Goal: Task Accomplishment & Management: Manage account settings

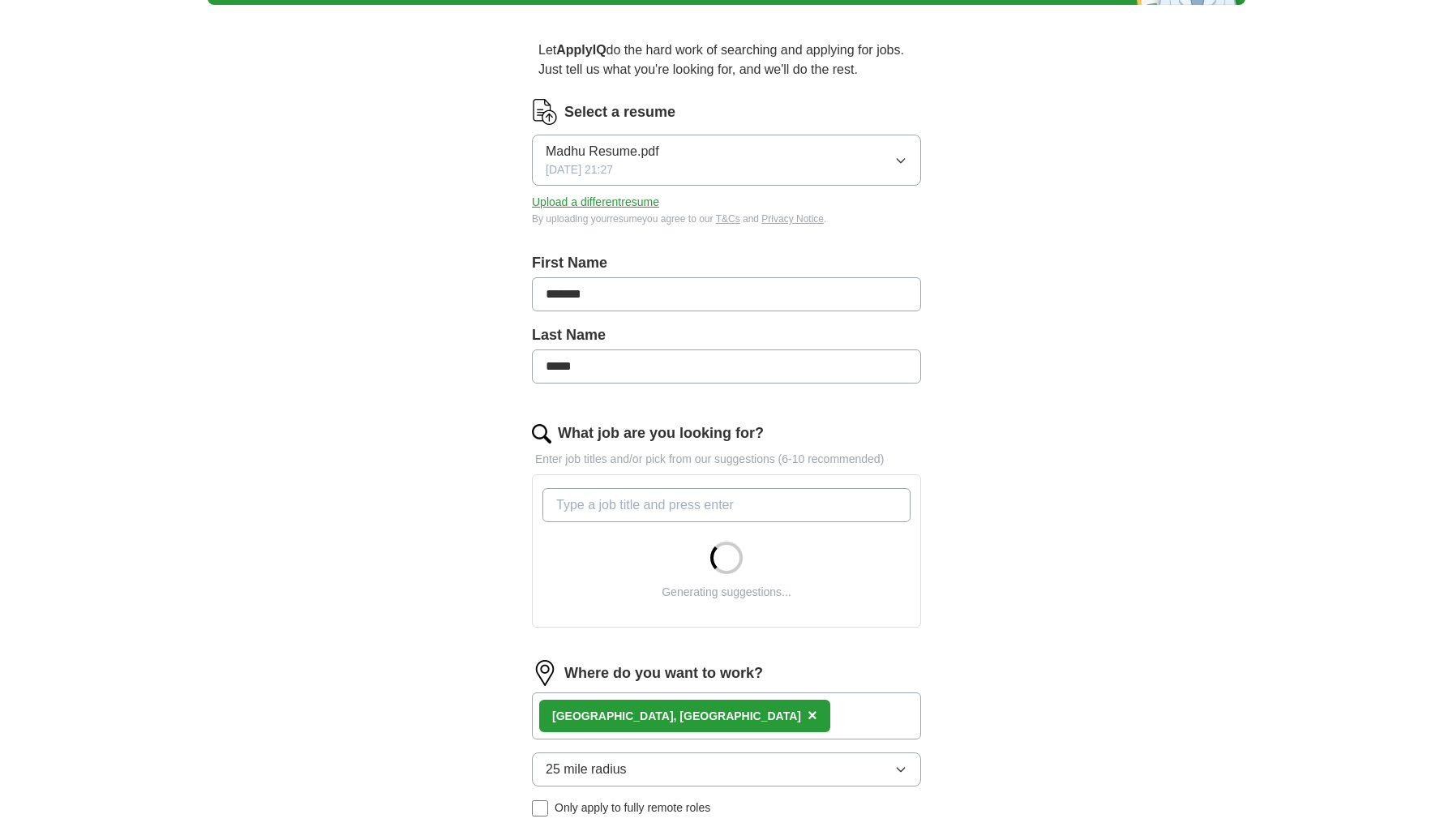
scroll to position [28, 0]
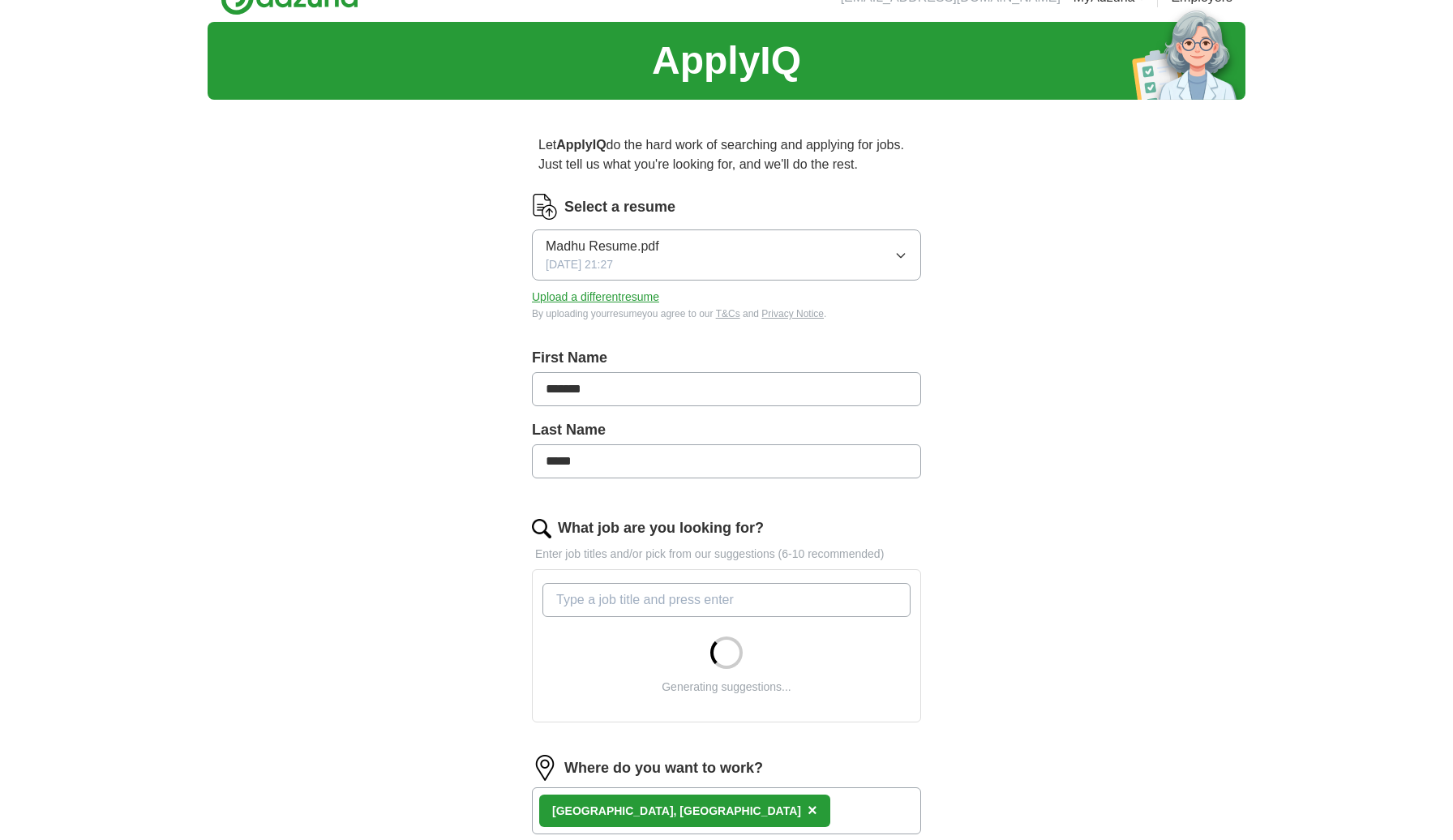
click at [901, 248] on button "Madhu Resume.pdf 09/03/2025, 21:27" at bounding box center [726, 254] width 389 height 51
click at [702, 305] on span "[PERSON_NAME] TPM.docx" at bounding box center [630, 301] width 169 height 20
click at [1038, 433] on div "ApplyIQ Let ApplyIQ do the hard work of searching and applying for jobs. Just t…" at bounding box center [726, 570] width 1038 height 1097
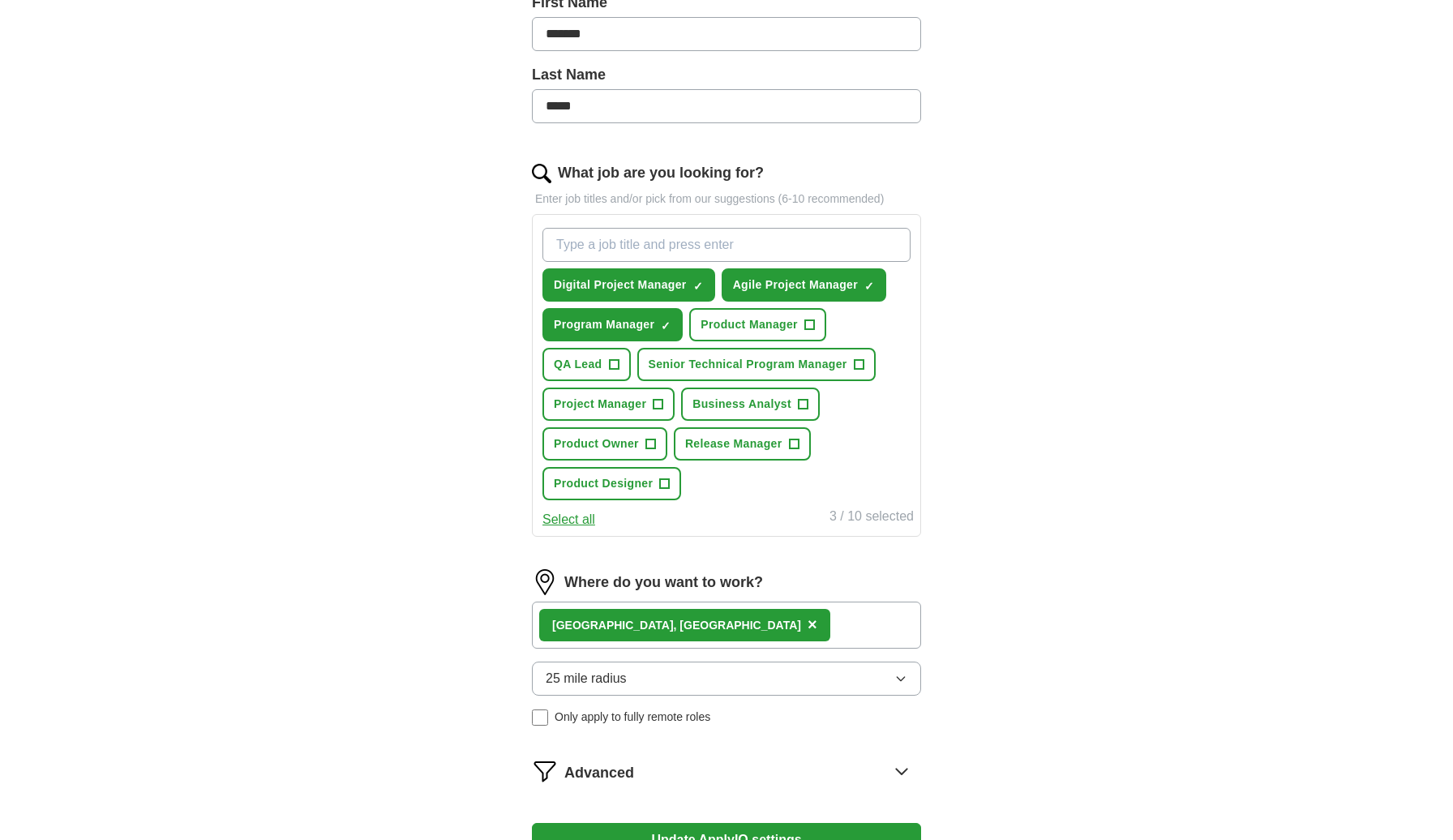
scroll to position [384, 0]
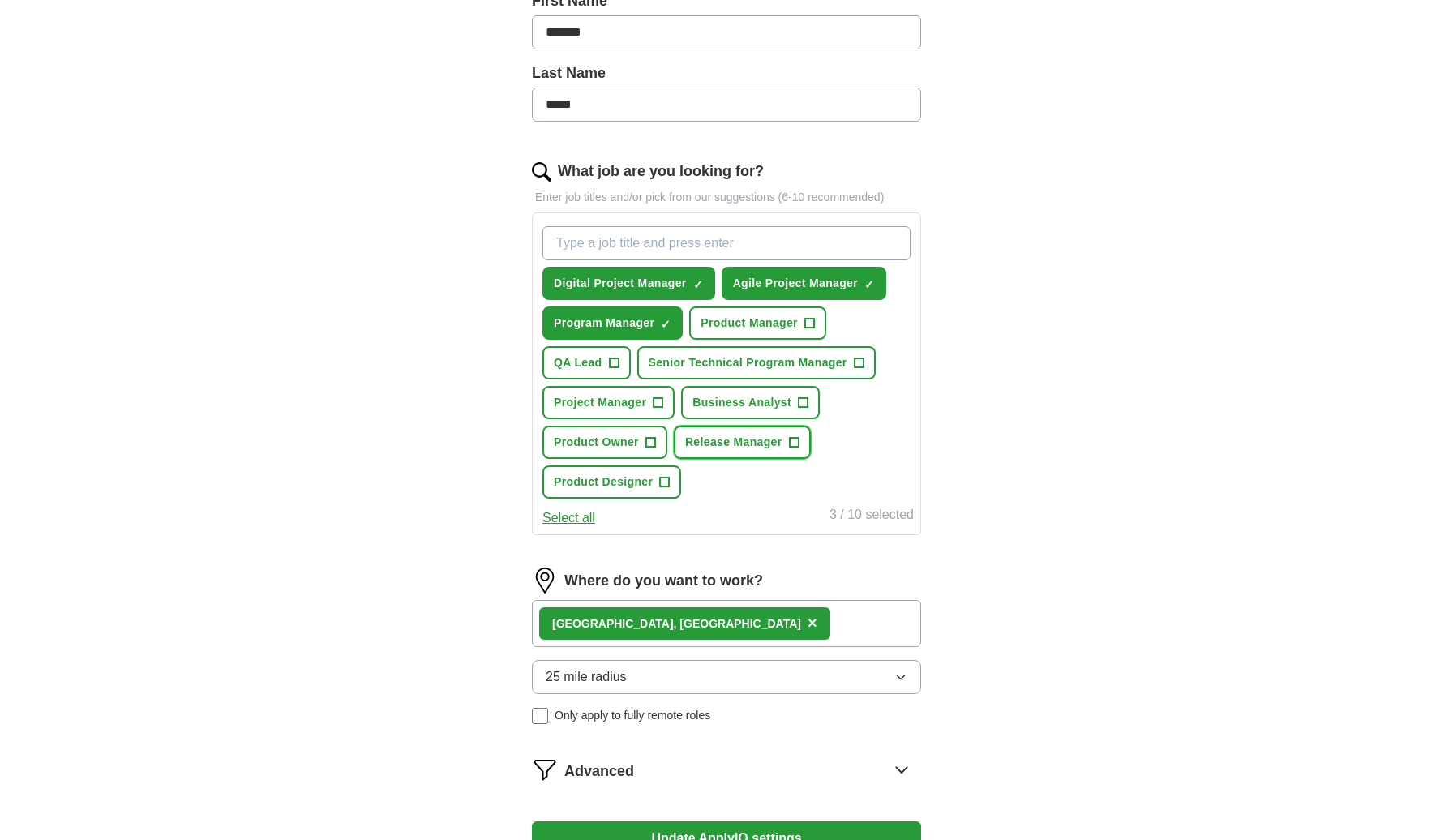
click at [799, 438] on span "+" at bounding box center [794, 442] width 9 height 13
click at [665, 484] on span "+" at bounding box center [664, 482] width 9 height 13
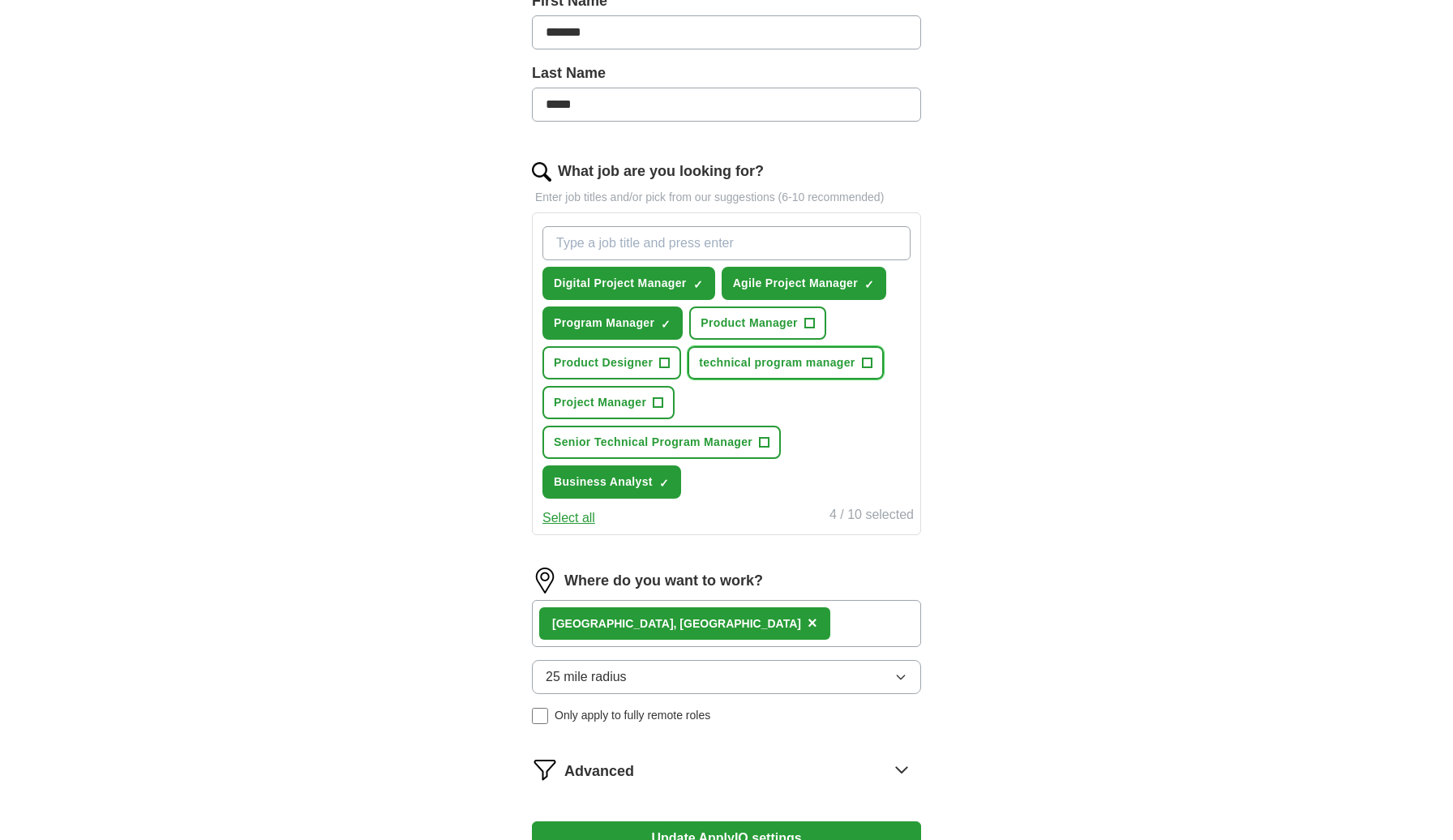
click at [864, 363] on span "+" at bounding box center [866, 363] width 9 height 13
click at [660, 408] on span "+" at bounding box center [658, 402] width 9 height 13
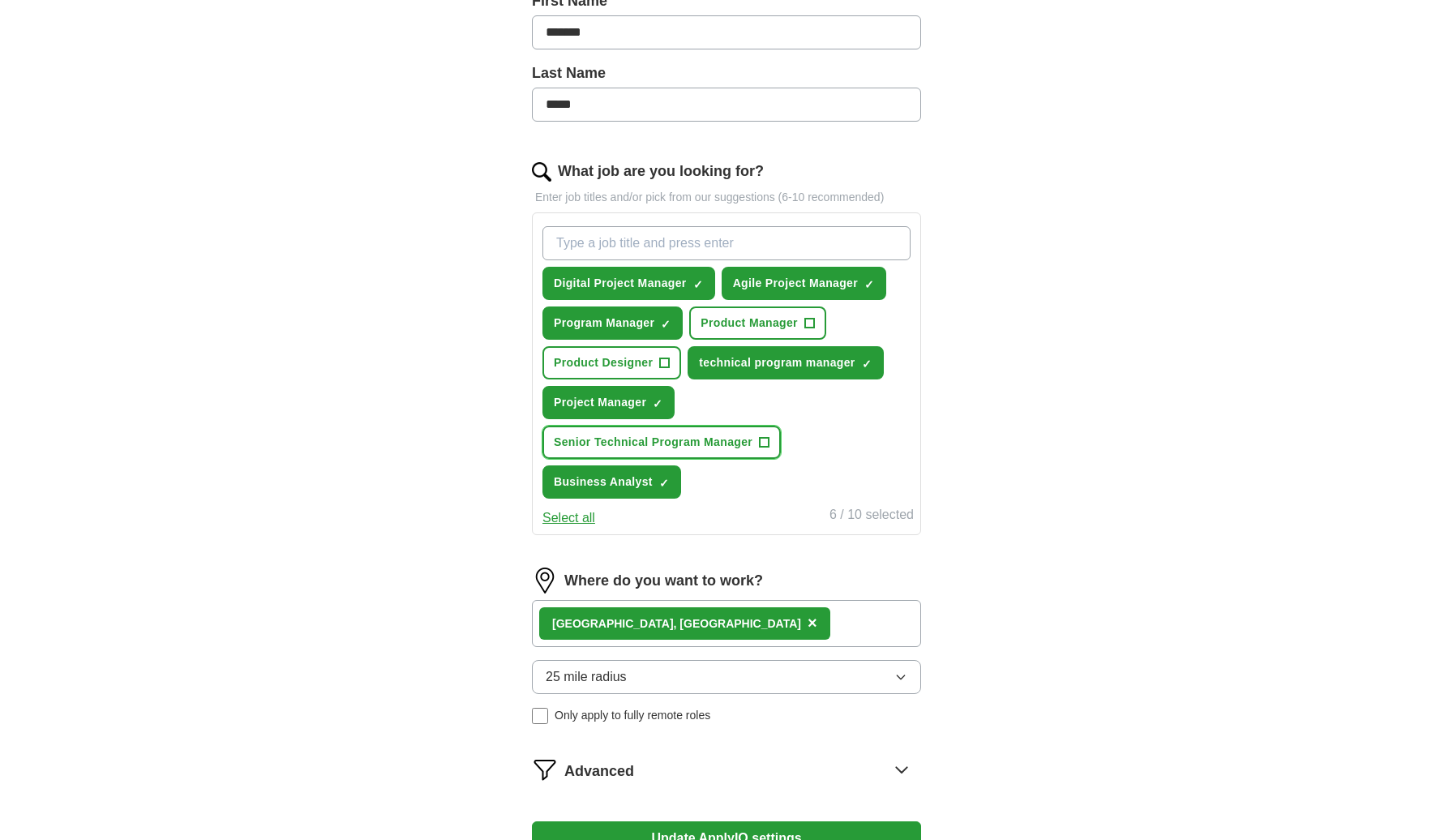
click at [765, 444] on span "+" at bounding box center [764, 442] width 9 height 13
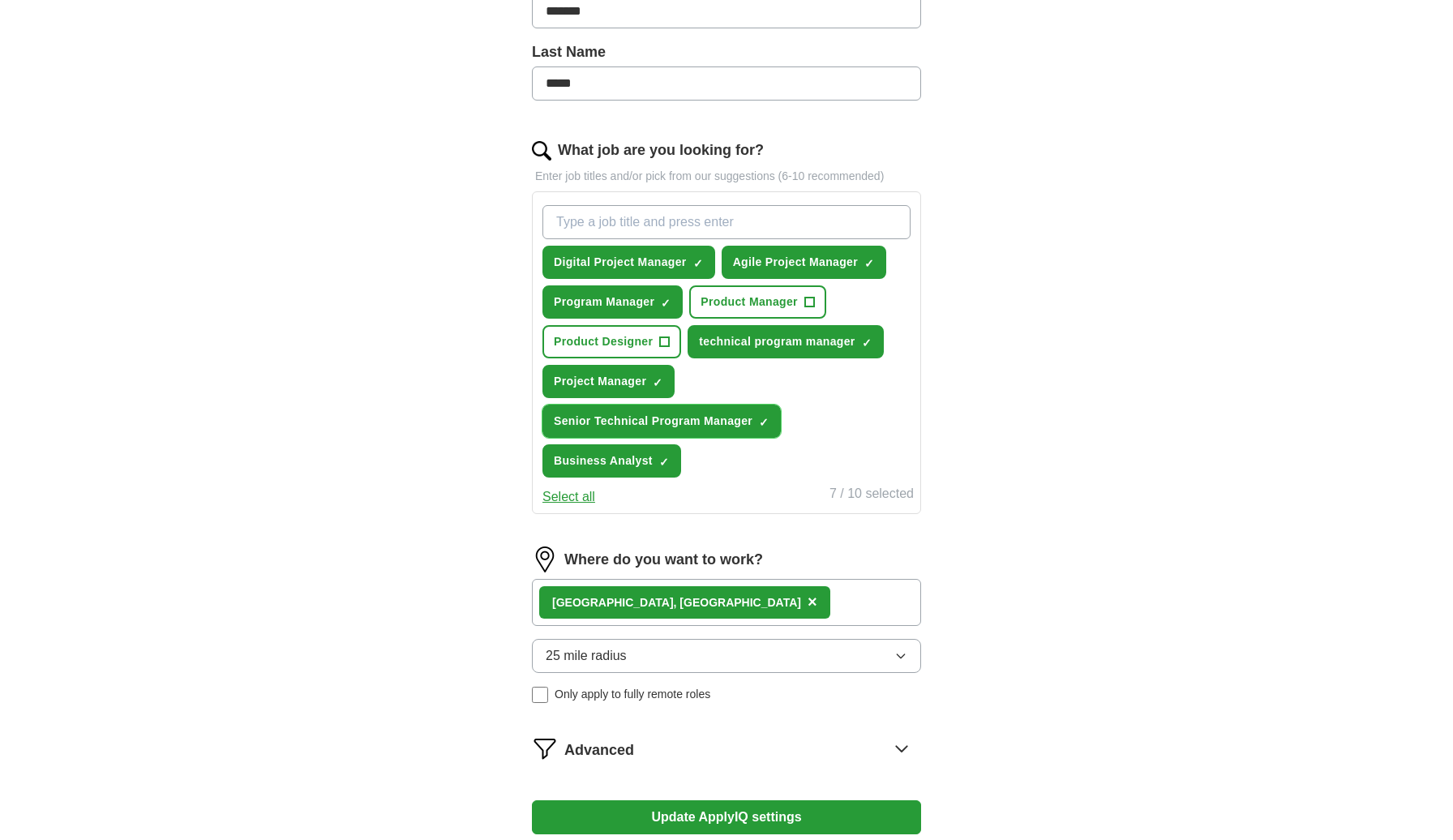
scroll to position [410, 0]
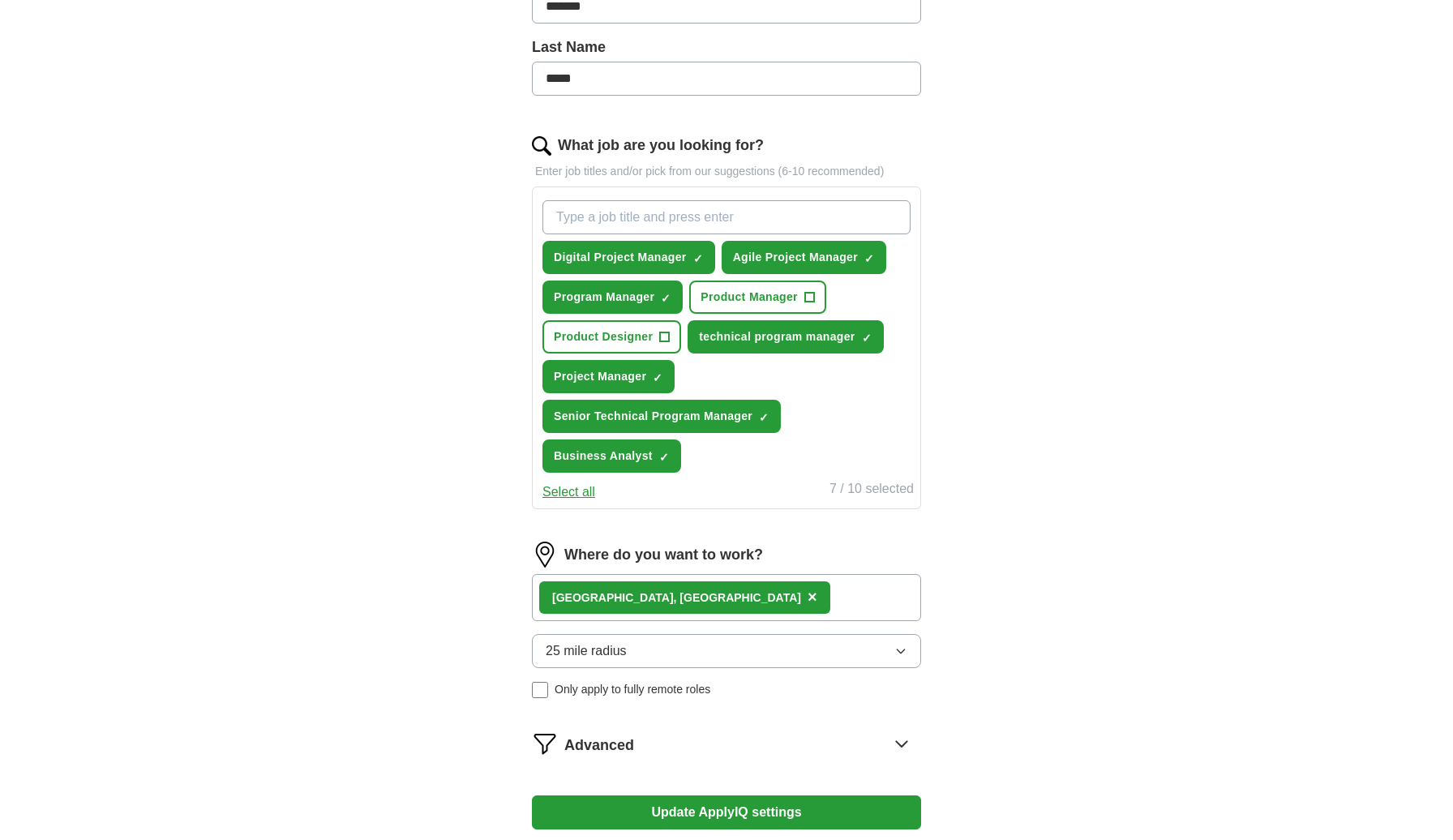
click at [562, 495] on button "Select all" at bounding box center [568, 492] width 52 height 20
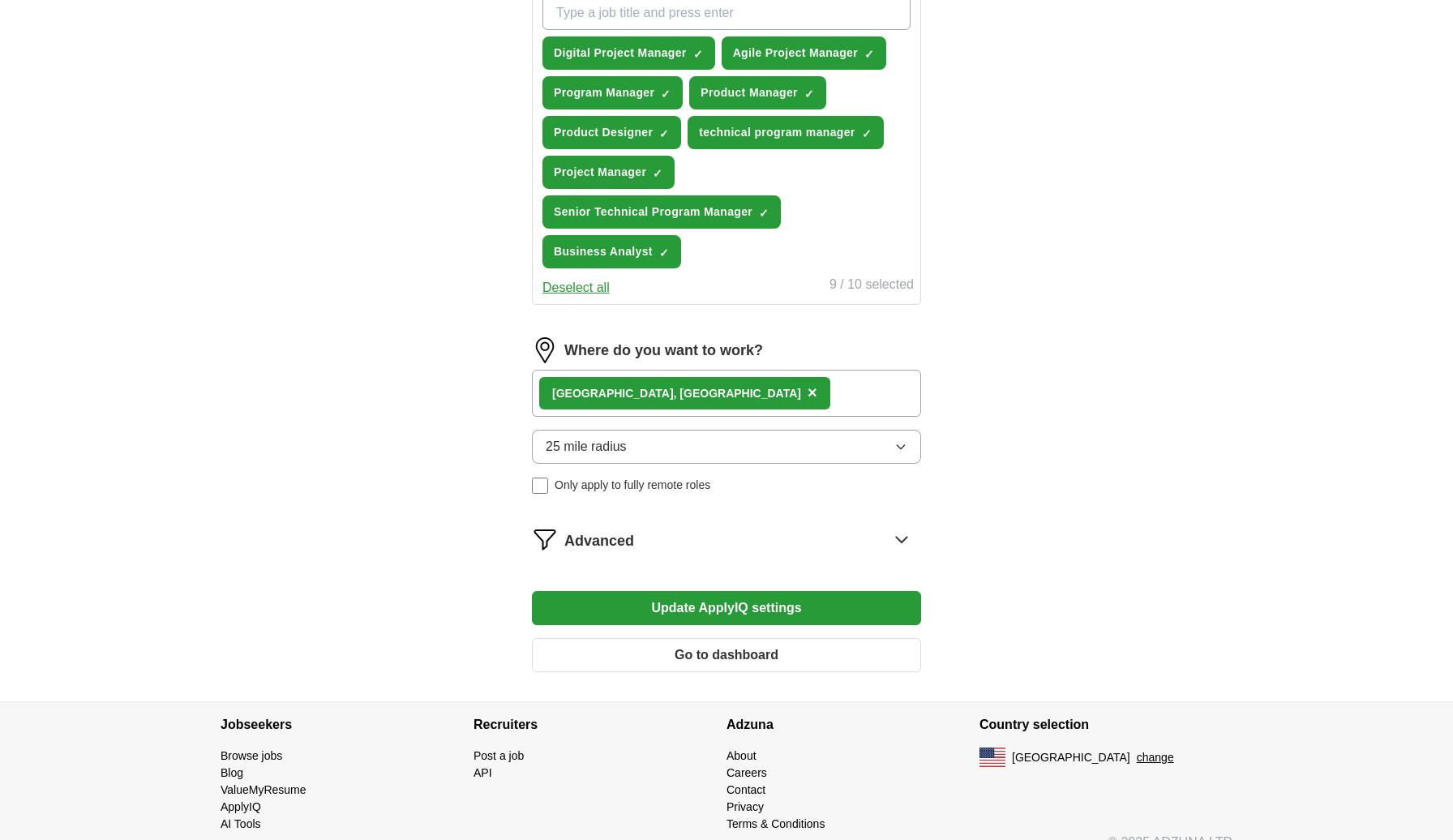
scroll to position [641, 0]
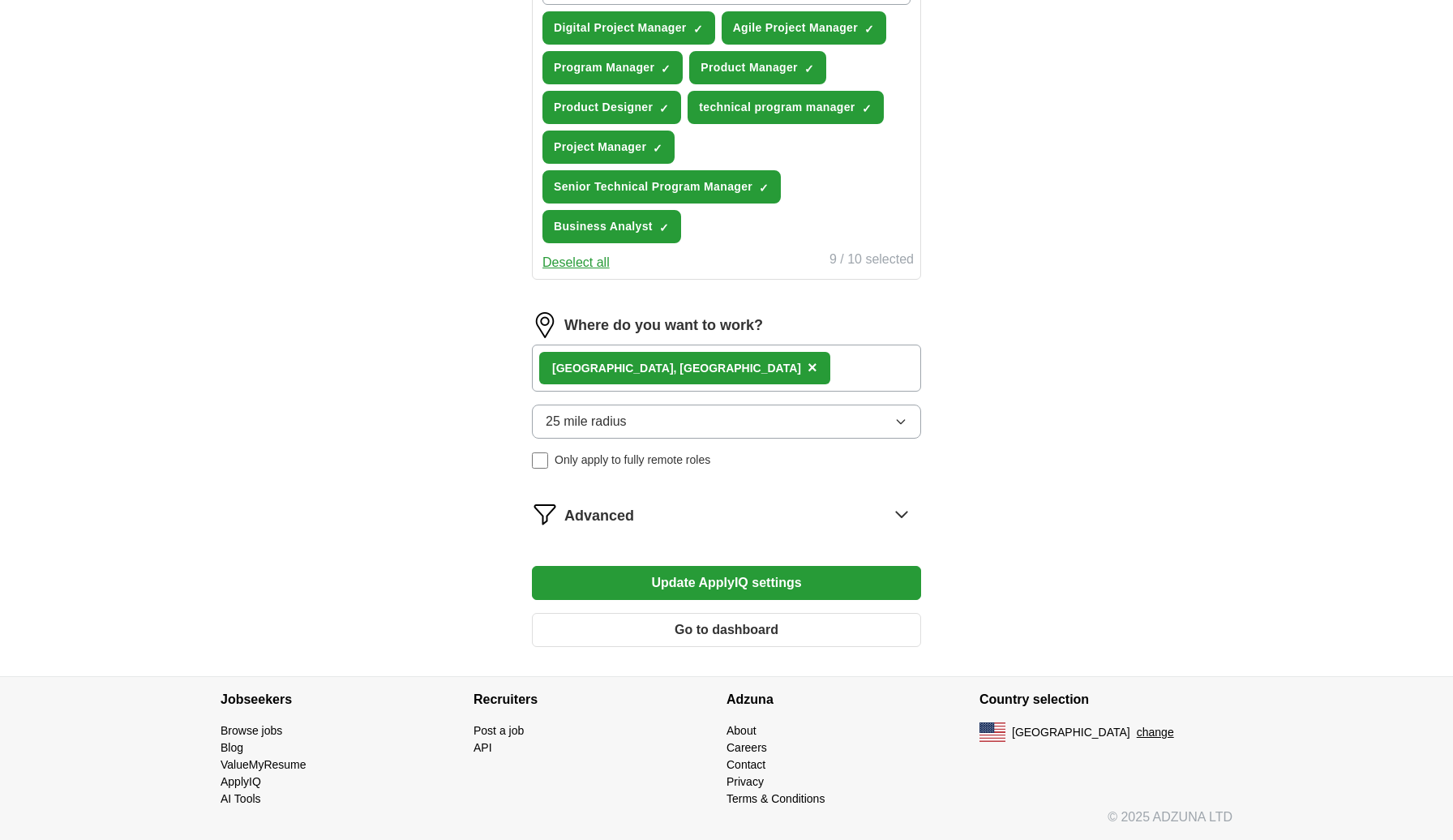
click at [734, 591] on button "Update ApplyIQ settings" at bounding box center [726, 583] width 389 height 34
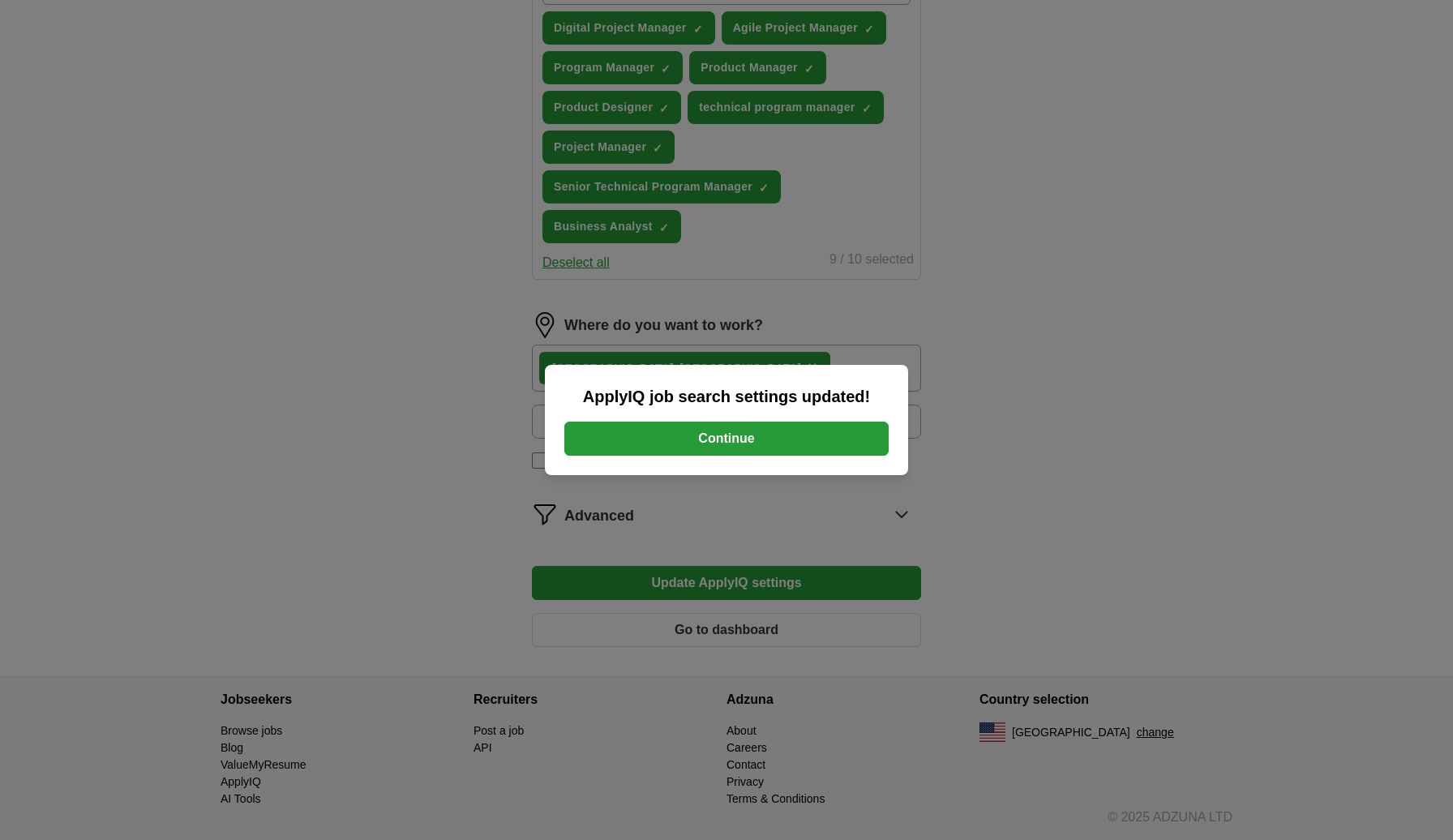
click at [745, 434] on button "Continue" at bounding box center [726, 438] width 324 height 34
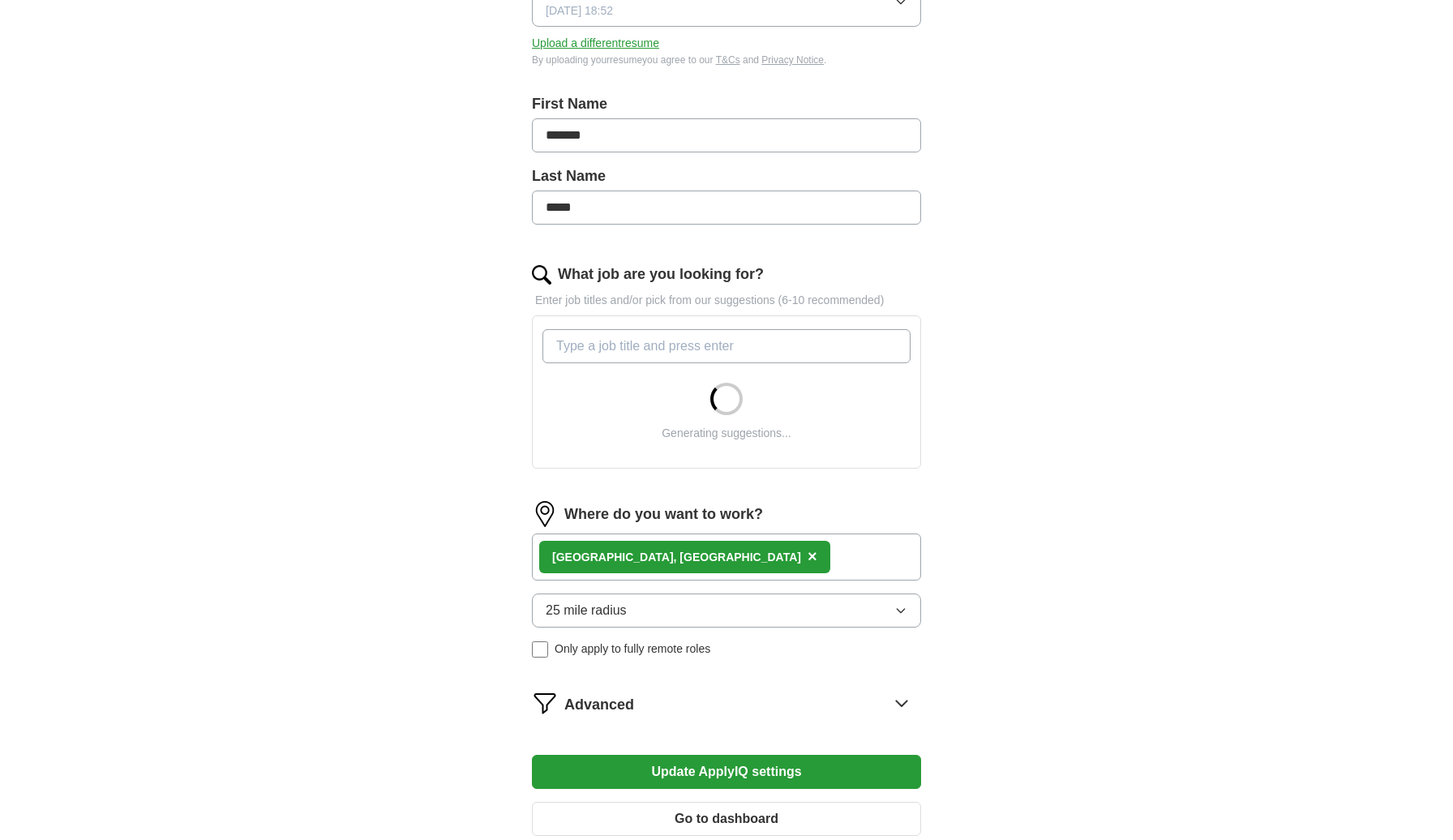
scroll to position [286, 0]
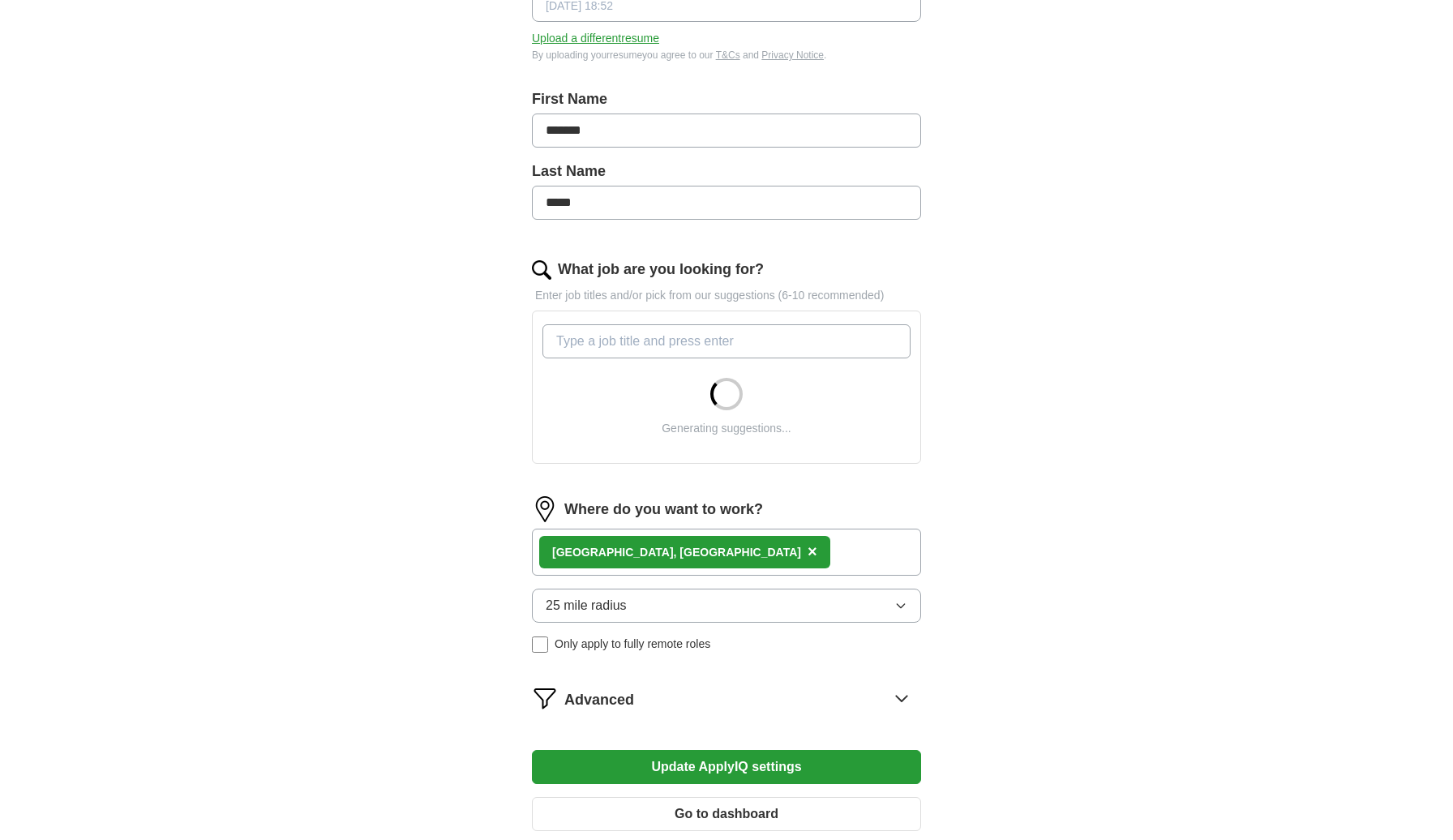
click at [901, 689] on icon at bounding box center [902, 698] width 26 height 26
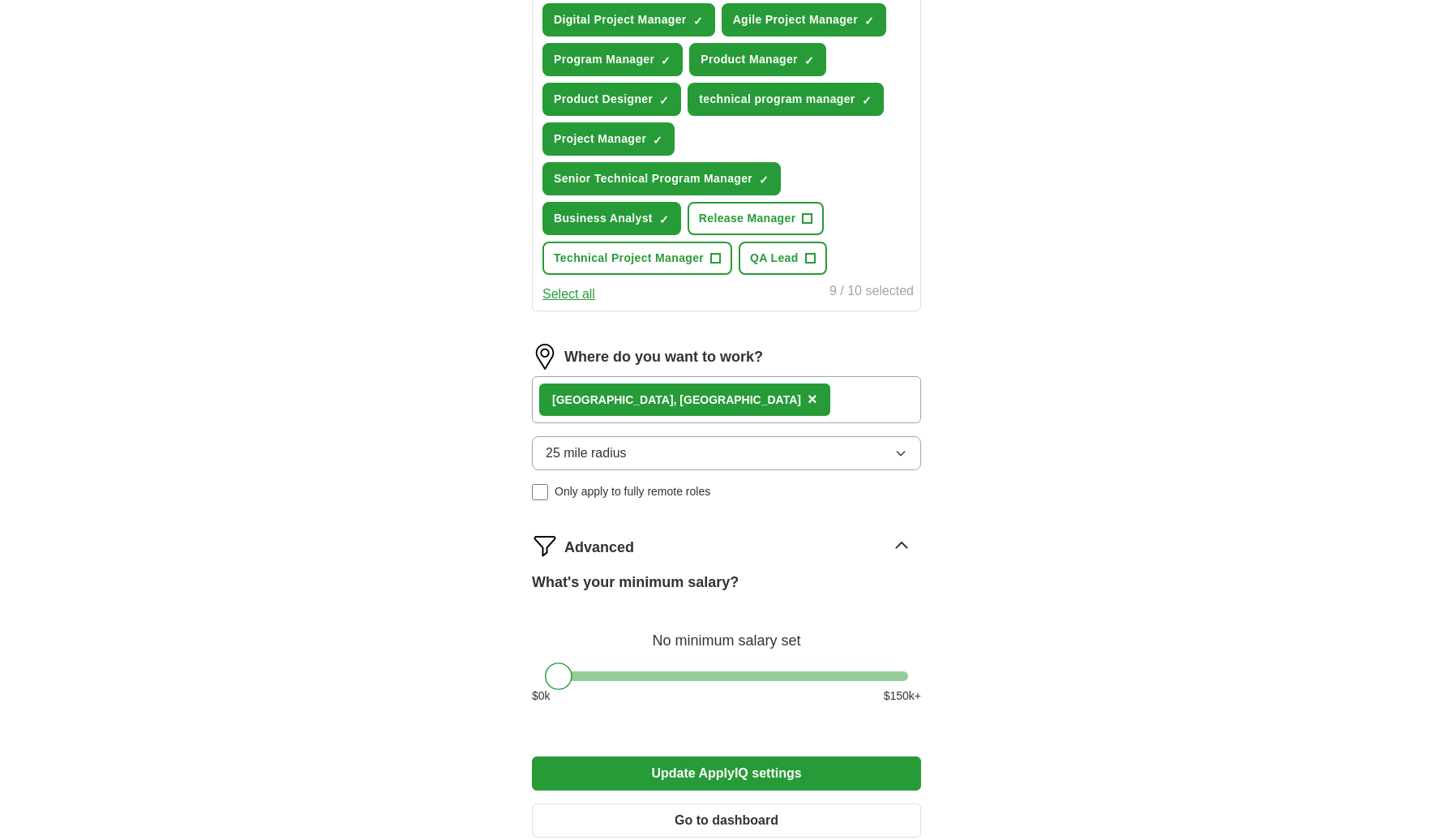
scroll to position [650, 0]
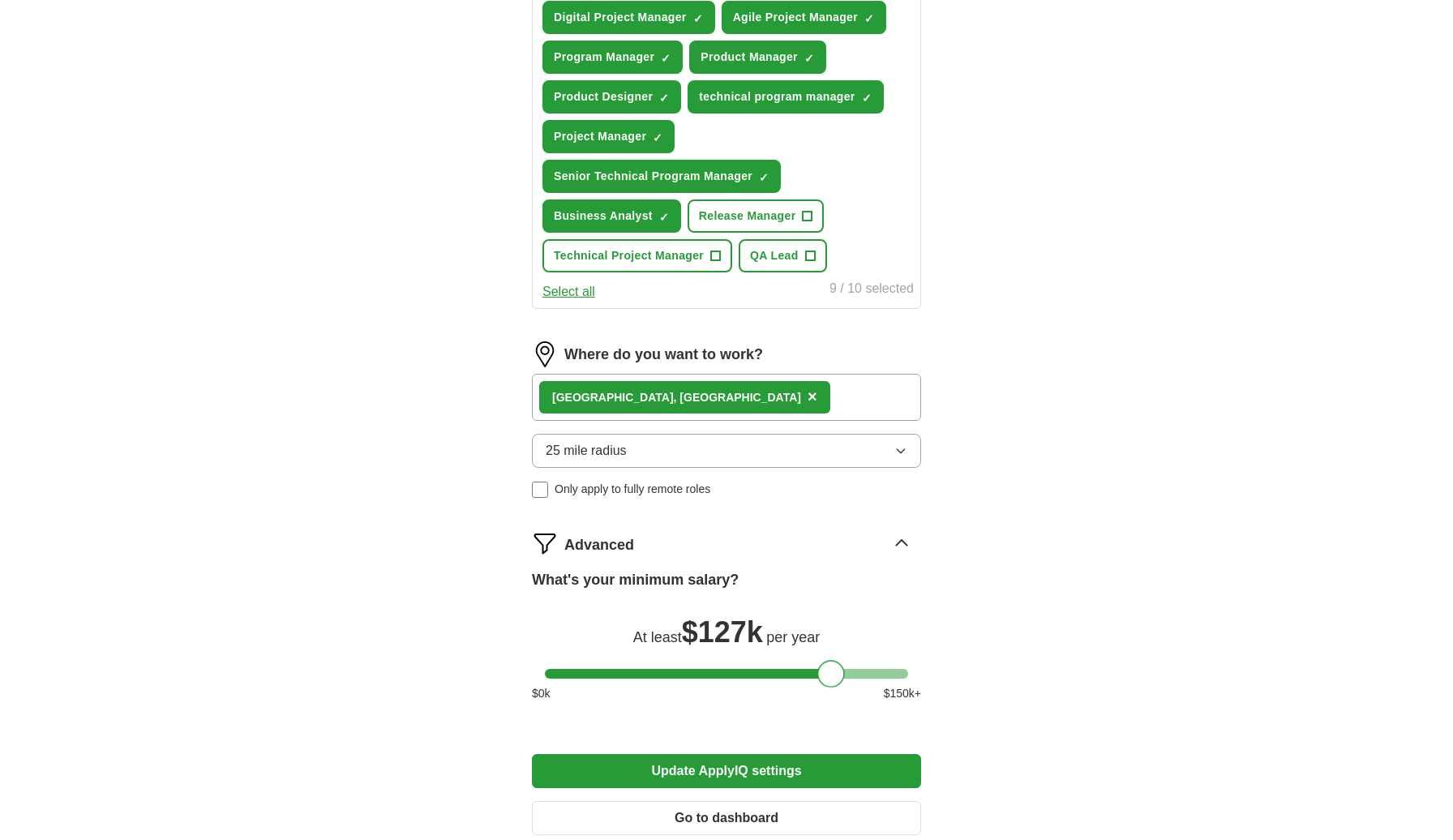
drag, startPoint x: 560, startPoint y: 674, endPoint x: 832, endPoint y: 670, distance: 272.0
click at [832, 670] on div at bounding box center [831, 674] width 28 height 28
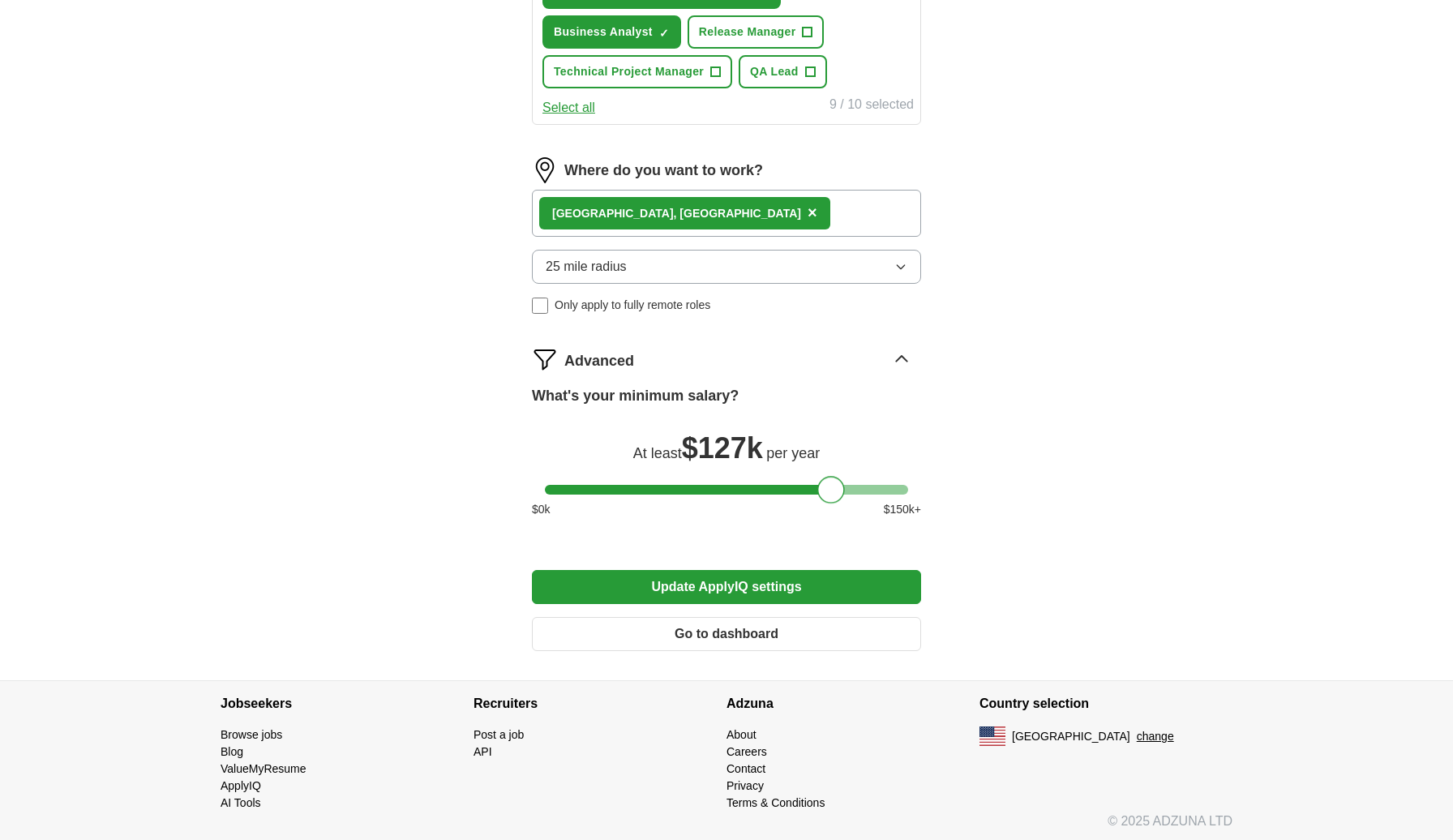
scroll to position [839, 0]
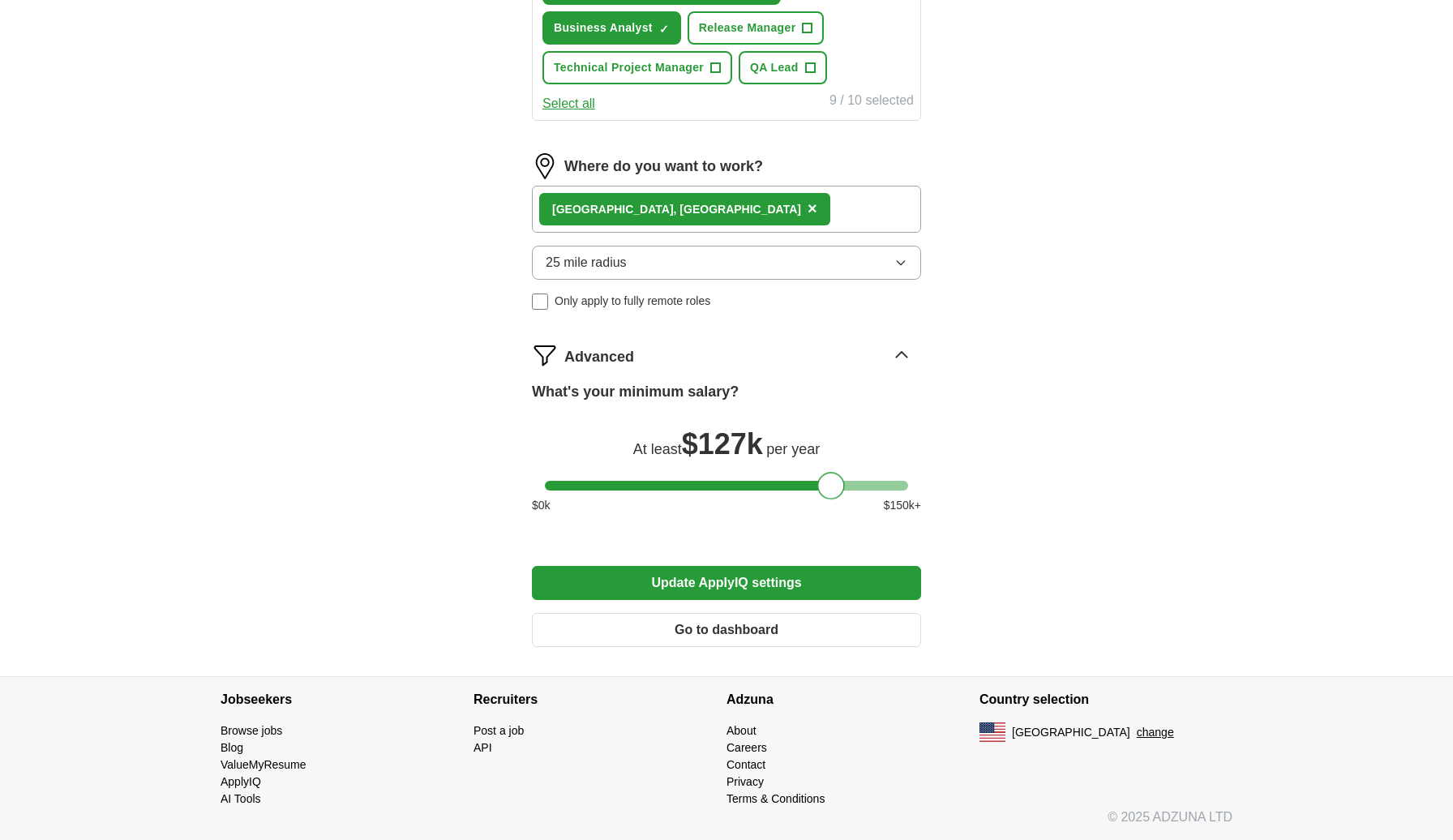
click at [776, 591] on button "Update ApplyIQ settings" at bounding box center [726, 583] width 389 height 34
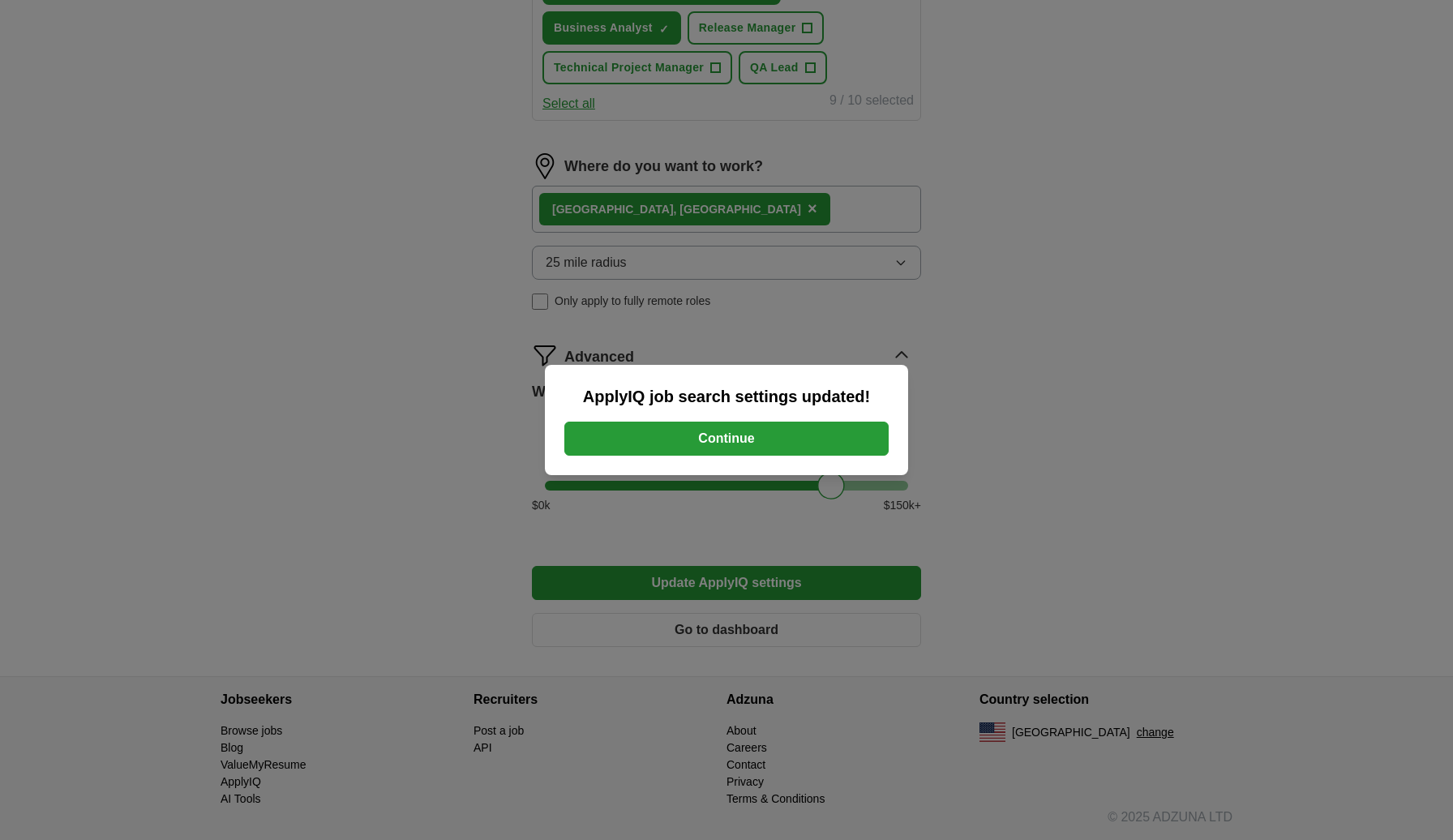
click at [733, 449] on button "Continue" at bounding box center [726, 438] width 324 height 34
